Goal: Task Accomplishment & Management: Complete application form

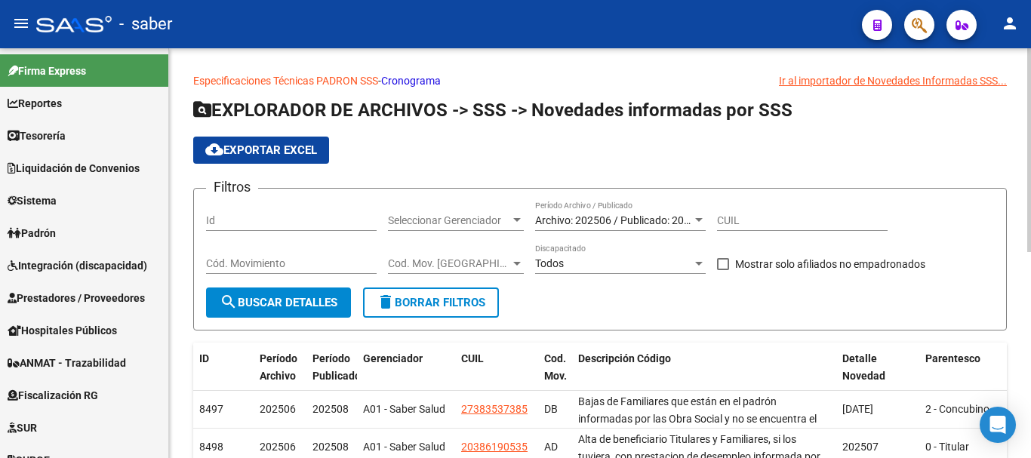
scroll to position [76, 0]
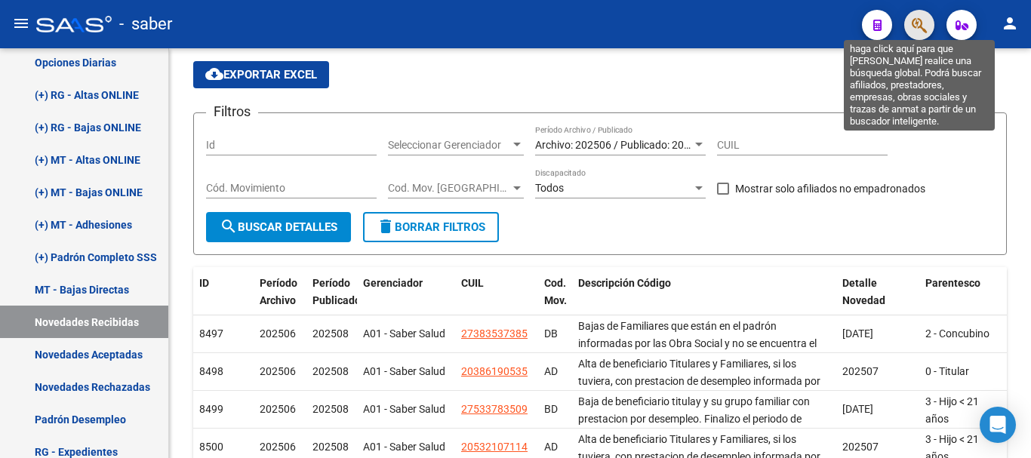
click at [919, 22] on icon "button" at bounding box center [919, 25] width 15 height 17
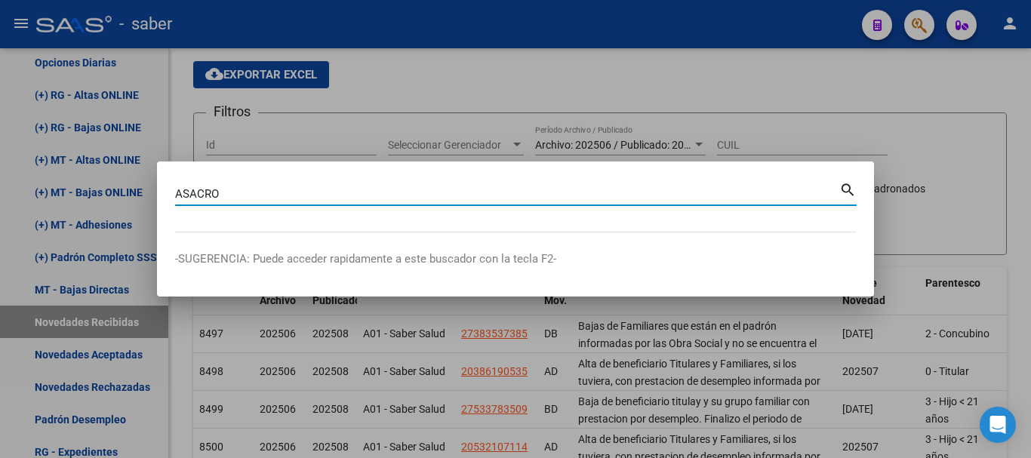
type input "ASACRO"
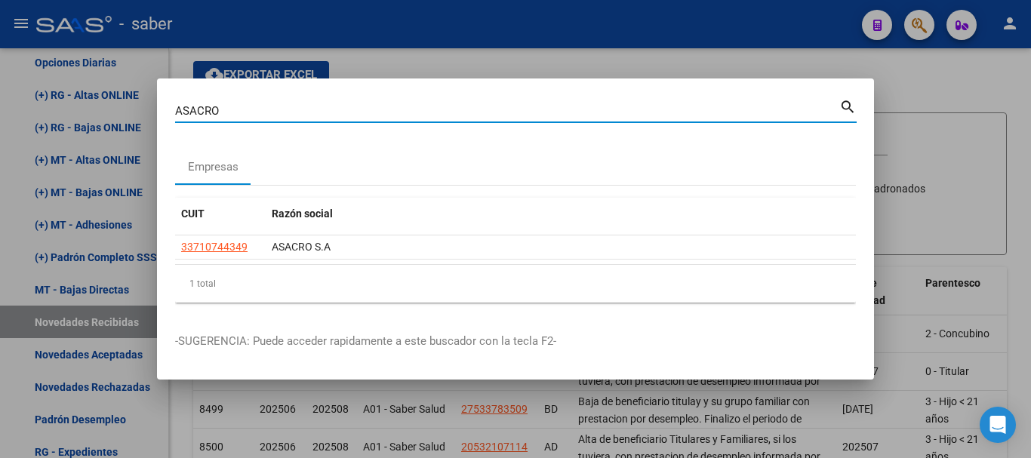
click at [547, 79] on mat-dialog-container "[PERSON_NAME] (apellido, dni, cuil, nro traspaso, cuit, obra social) search Emp…" at bounding box center [515, 229] width 717 height 301
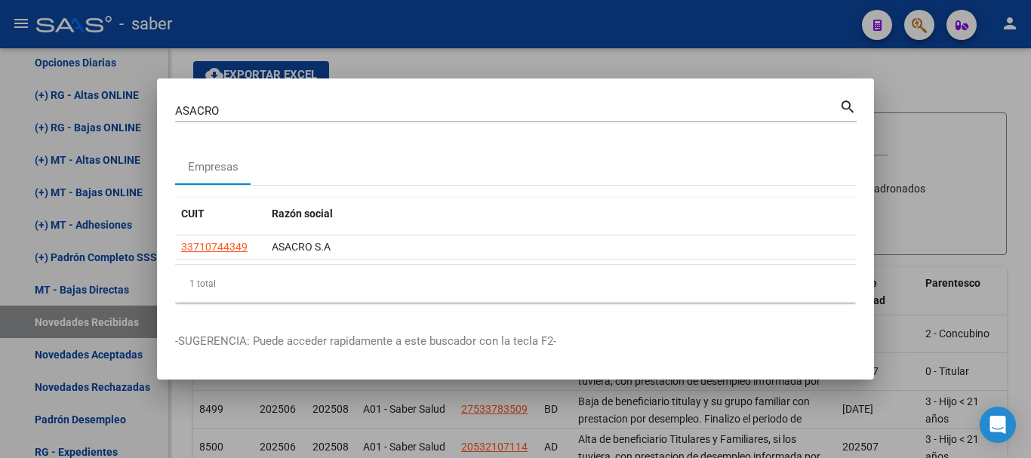
click at [547, 69] on div at bounding box center [515, 229] width 1031 height 458
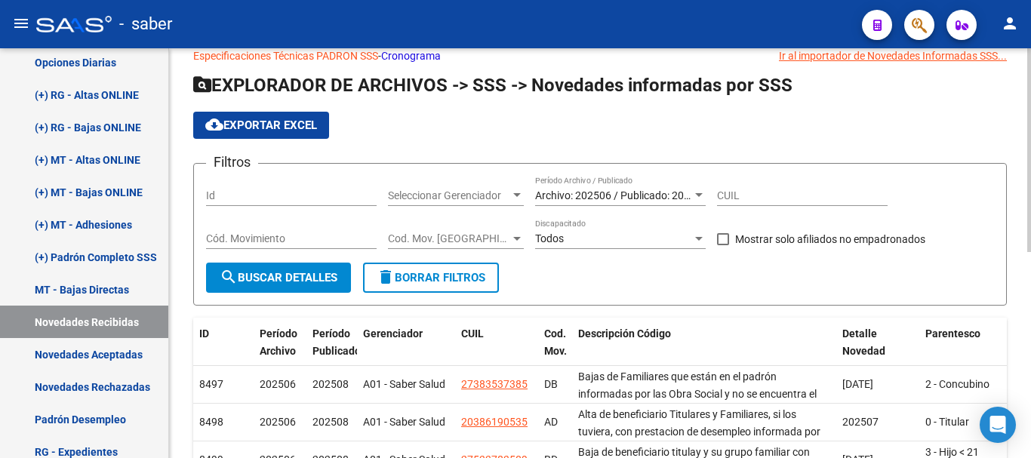
scroll to position [0, 0]
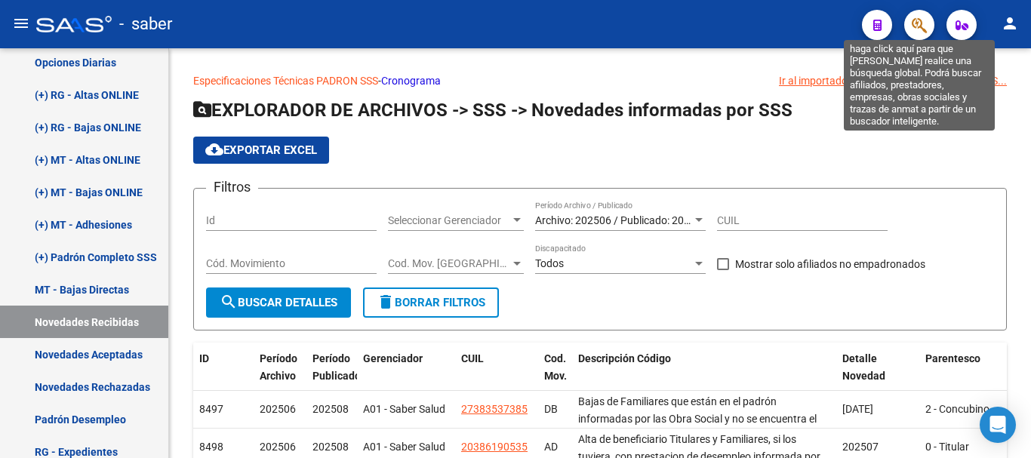
click at [911, 20] on button "button" at bounding box center [920, 25] width 30 height 30
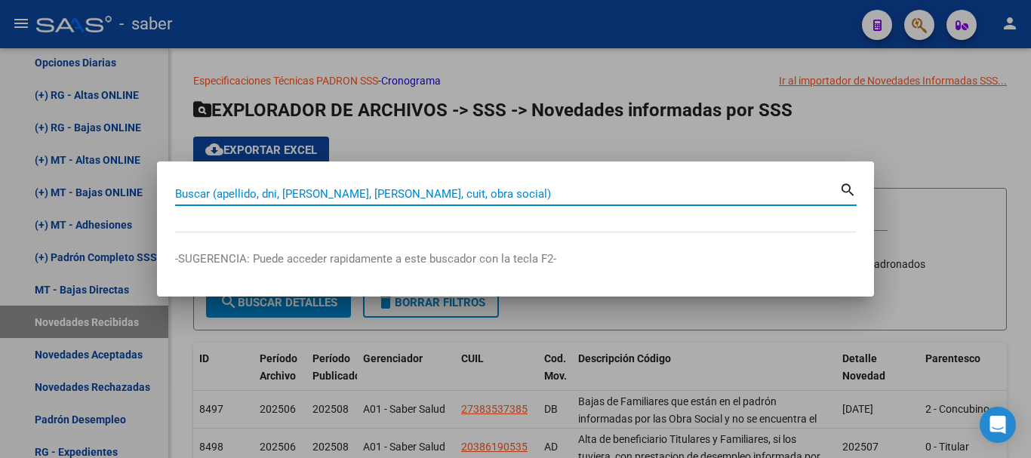
click at [457, 196] on input "Buscar (apellido, dni, [PERSON_NAME], [PERSON_NAME], cuit, obra social)" at bounding box center [507, 194] width 664 height 14
paste input "27458193970"
type input "27458193970"
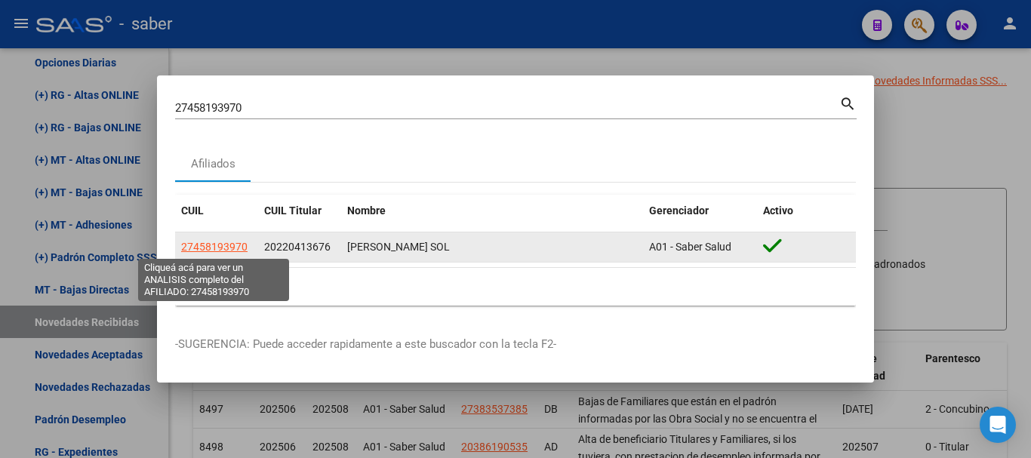
click at [221, 244] on span "27458193970" at bounding box center [214, 247] width 66 height 12
type textarea "27458193970"
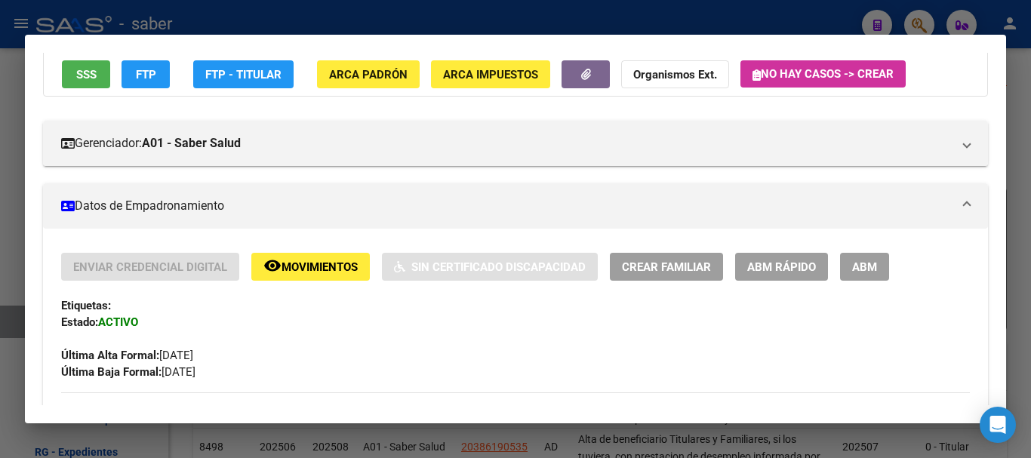
scroll to position [151, 0]
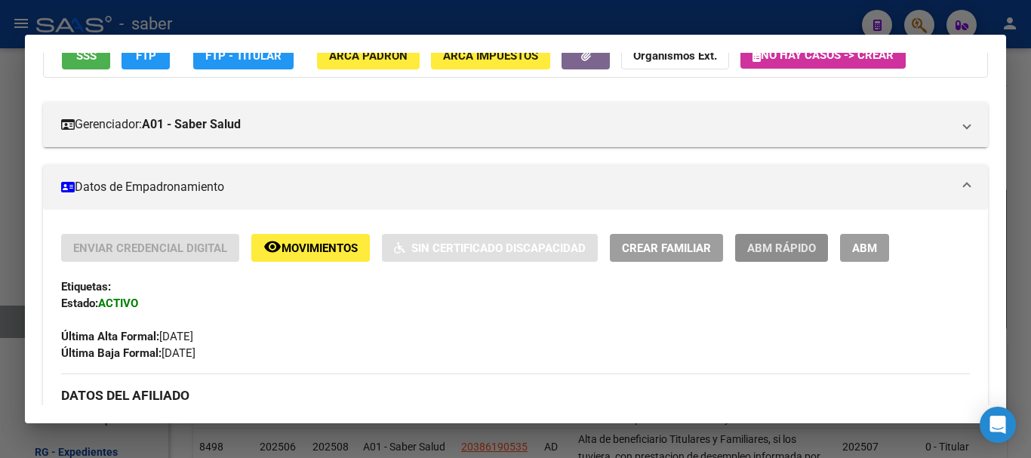
click at [763, 251] on span "ABM Rápido" at bounding box center [782, 249] width 69 height 14
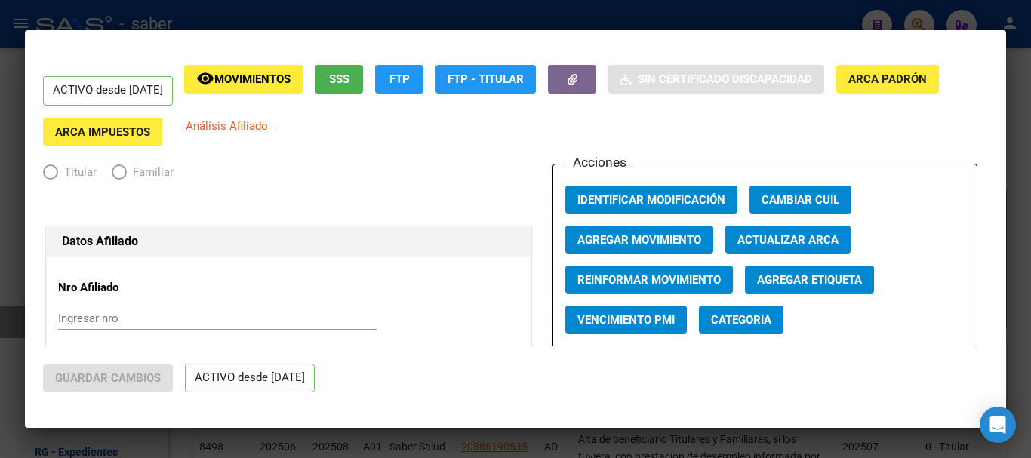
radio input "true"
type input "30-50471638-0"
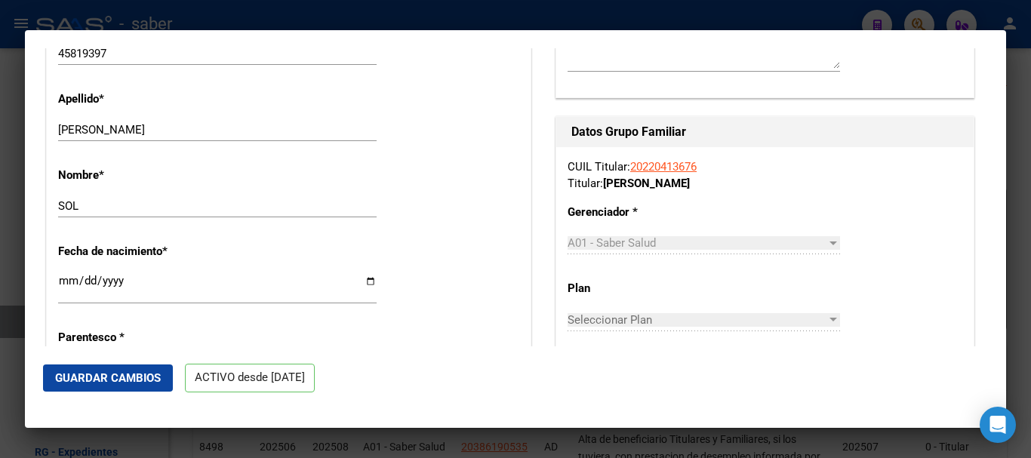
scroll to position [755, 0]
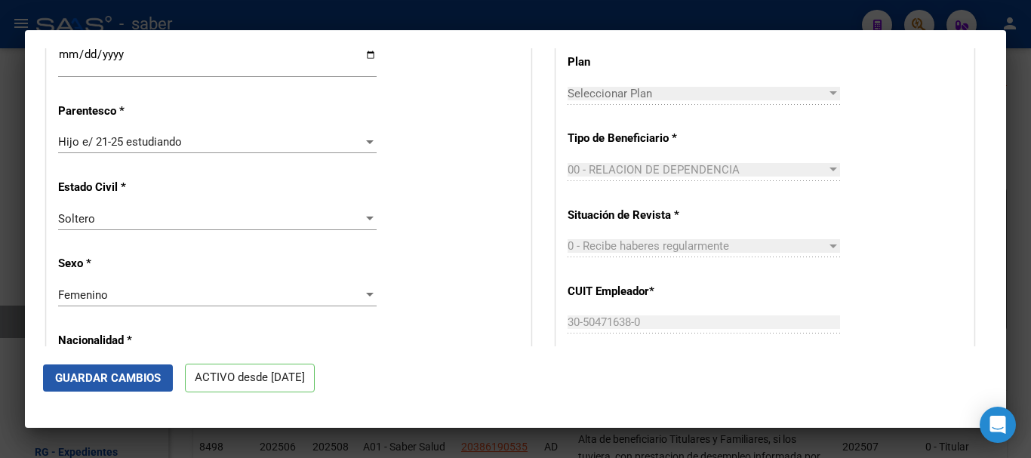
click at [163, 373] on button "Guardar Cambios" at bounding box center [108, 378] width 130 height 27
click at [365, 439] on div at bounding box center [515, 229] width 1031 height 458
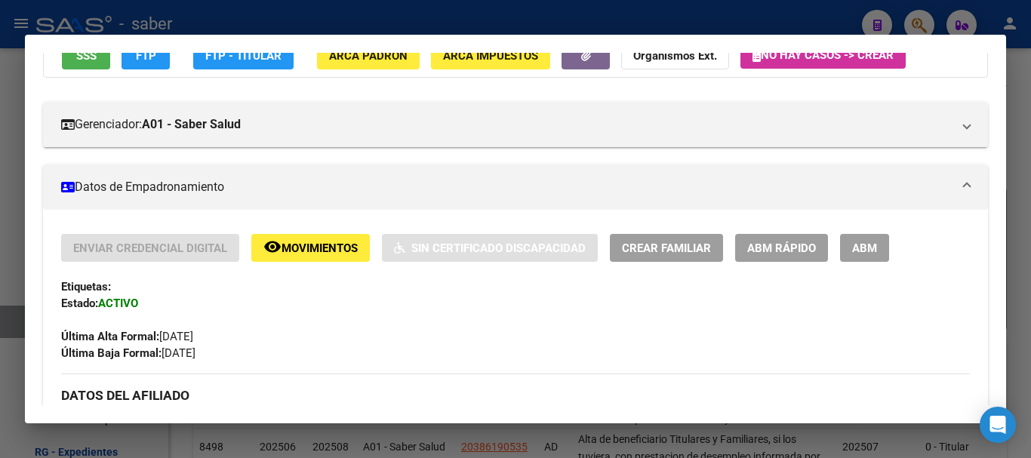
click at [169, 433] on div at bounding box center [515, 229] width 1031 height 458
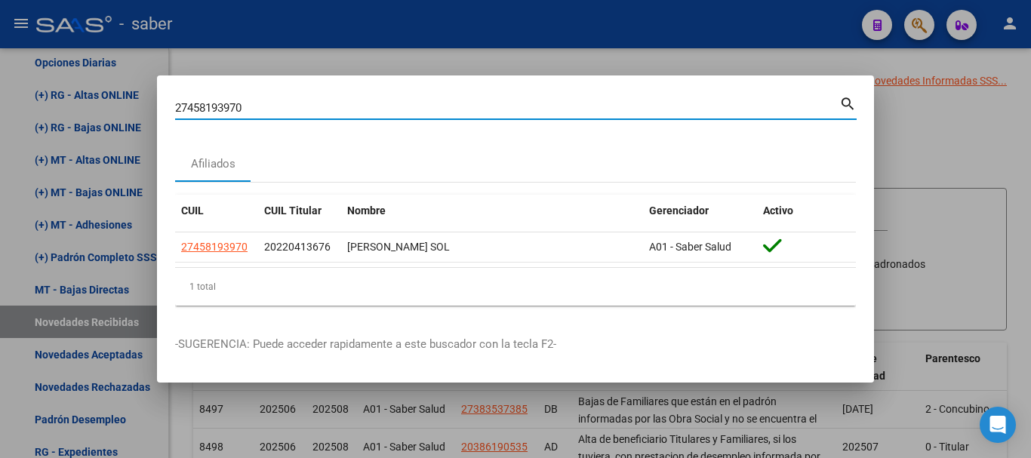
click at [193, 109] on input "27458193970" at bounding box center [507, 108] width 664 height 14
paste input "7837564"
type input "27457837564"
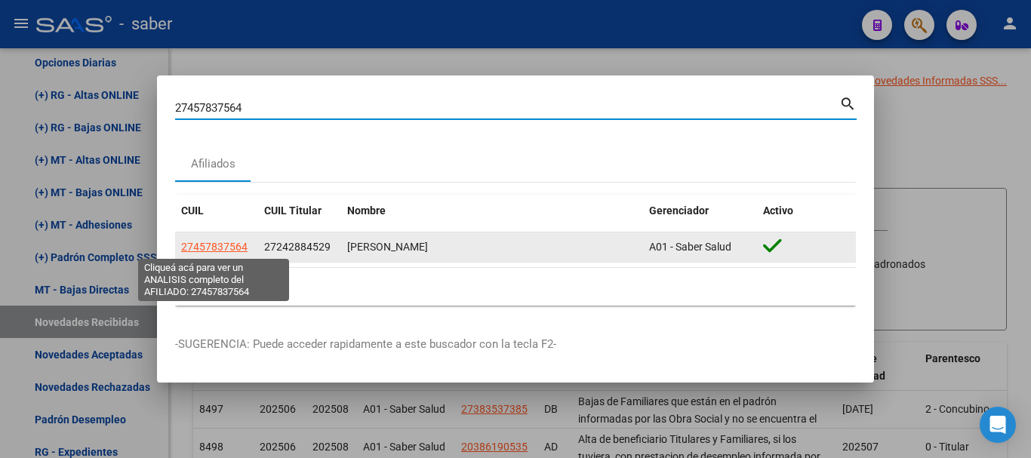
click at [209, 248] on span "27457837564" at bounding box center [214, 247] width 66 height 12
type textarea "27457837564"
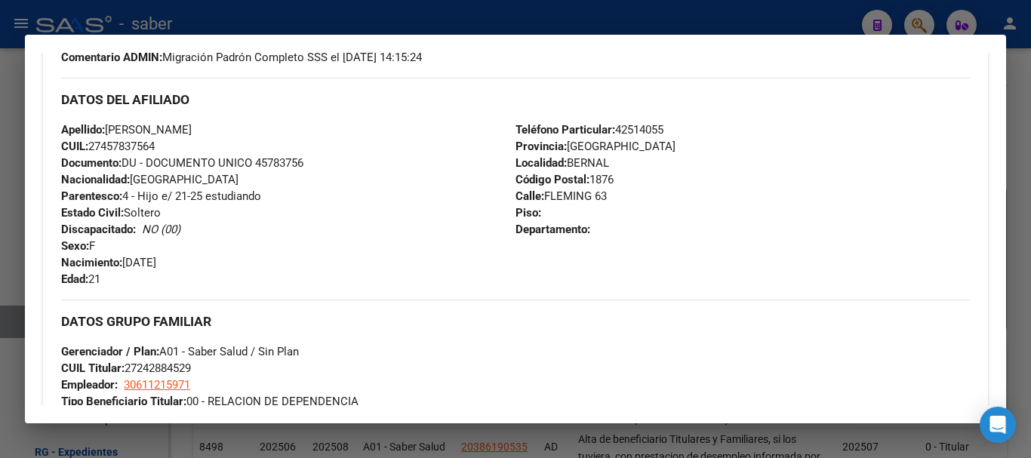
scroll to position [453, 0]
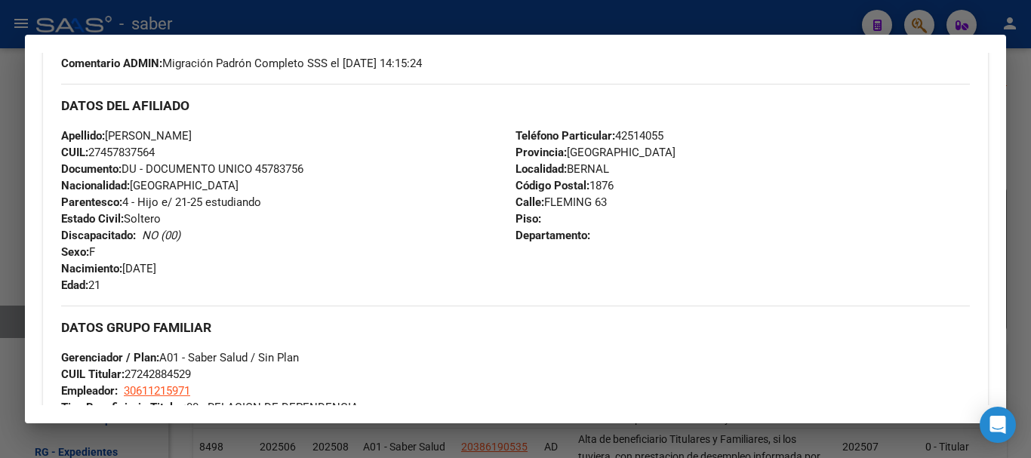
click at [231, 439] on div at bounding box center [515, 229] width 1031 height 458
